Goal: Transaction & Acquisition: Purchase product/service

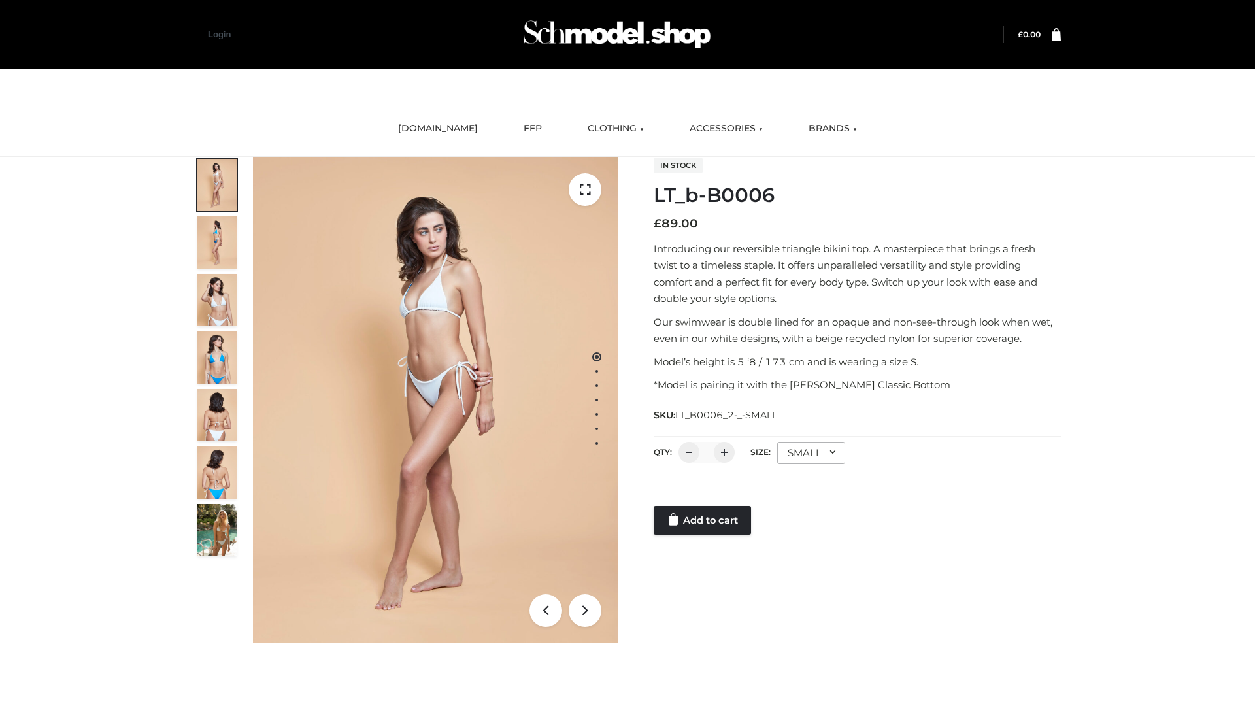
click at [703, 520] on link "Add to cart" at bounding box center [701, 520] width 97 height 29
